Goal: Find specific page/section: Find specific page/section

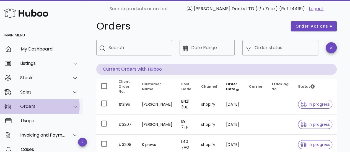
click at [40, 108] on div "Orders" at bounding box center [42, 106] width 45 height 5
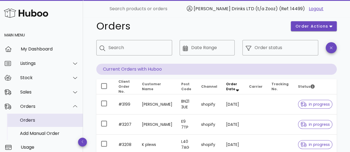
click at [22, 118] on div "Orders" at bounding box center [49, 120] width 59 height 5
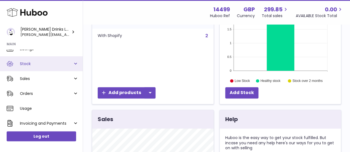
scroll to position [24, 0]
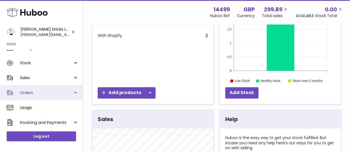
click at [74, 93] on link "Orders" at bounding box center [41, 92] width 83 height 15
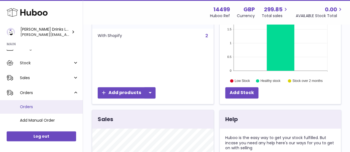
click at [30, 105] on span "Orders" at bounding box center [49, 107] width 59 height 5
